Goal: Navigation & Orientation: Find specific page/section

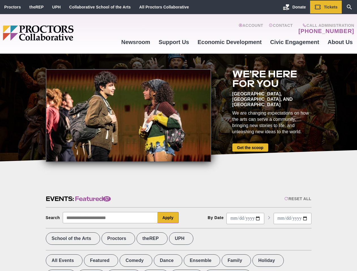
click at [178, 136] on div at bounding box center [128, 115] width 165 height 93
click at [297, 199] on div "Reset All" at bounding box center [297, 199] width 27 height 5
click at [168, 218] on button "Apply" at bounding box center [168, 217] width 21 height 11
